Goal: Find specific page/section: Find specific page/section

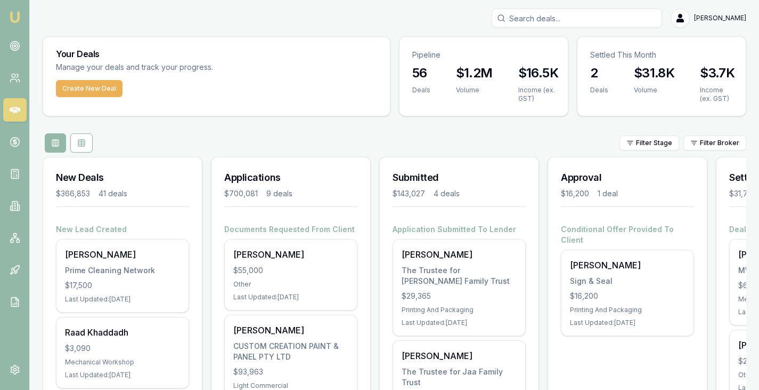
click at [19, 112] on icon at bounding box center [15, 109] width 11 height 11
click at [16, 77] on icon at bounding box center [15, 77] width 11 height 11
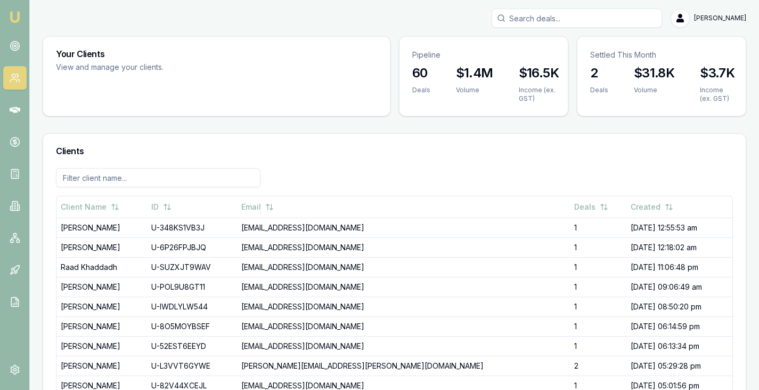
click at [14, 127] on nav "Emu Broker" at bounding box center [14, 161] width 29 height 322
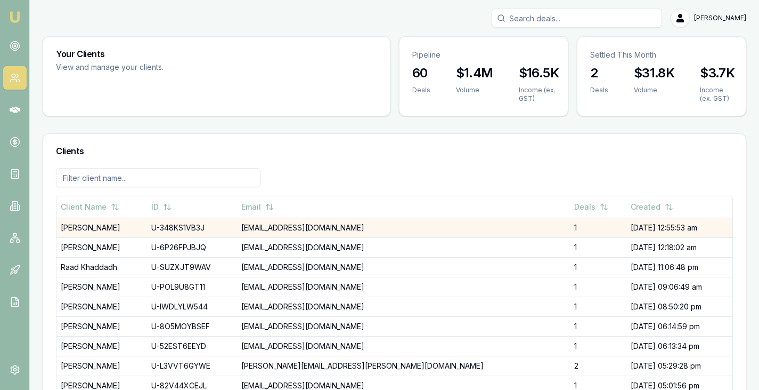
click at [101, 228] on td "Chantelle Van Schaik" at bounding box center [101, 227] width 91 height 20
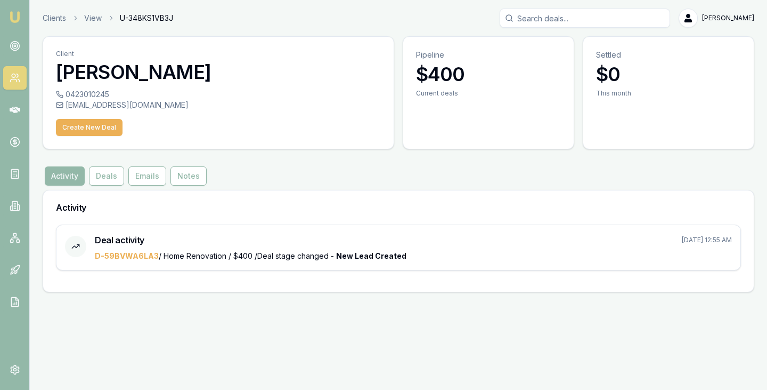
click at [15, 72] on icon at bounding box center [15, 77] width 11 height 11
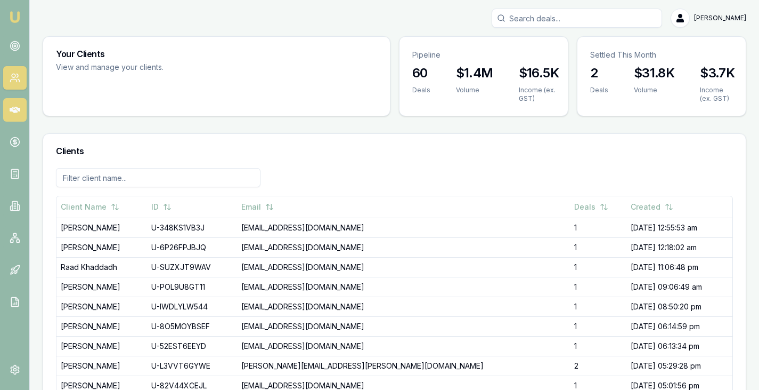
click at [14, 108] on icon at bounding box center [15, 110] width 11 height 6
